Goal: Transaction & Acquisition: Book appointment/travel/reservation

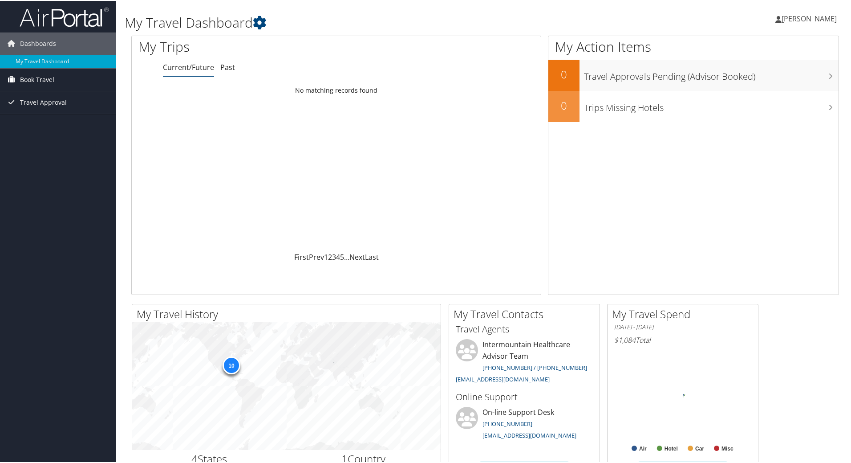
click at [44, 77] on span "Book Travel" at bounding box center [37, 79] width 34 height 22
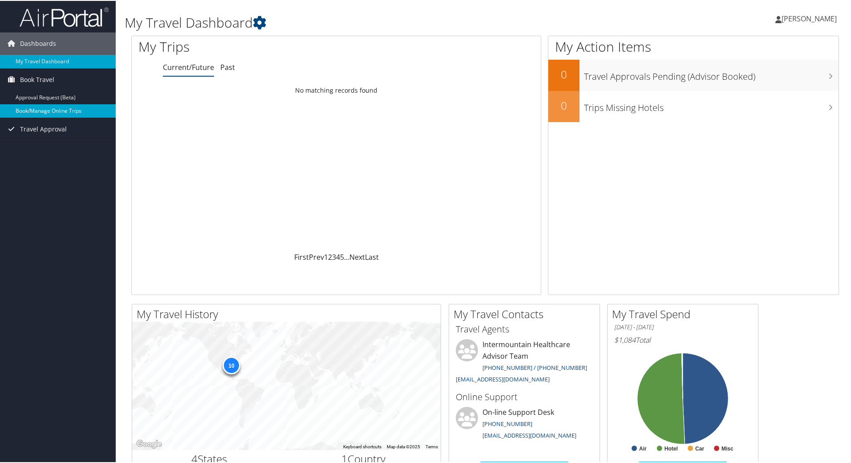
click at [46, 112] on link "Book/Manage Online Trips" at bounding box center [58, 109] width 116 height 13
